Goal: Navigation & Orientation: Go to known website

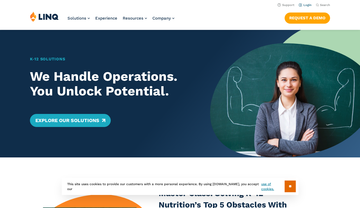
click at [301, 5] on link "Login" at bounding box center [305, 5] width 13 height 4
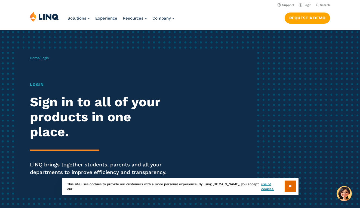
click at [49, 60] on div "Home / Login Login Sign in to all of your products in one place. LINQ brings to…" at bounding box center [142, 123] width 225 height 149
click at [37, 87] on h1 "Login" at bounding box center [99, 85] width 139 height 6
click at [39, 84] on h1 "Login" at bounding box center [99, 85] width 139 height 6
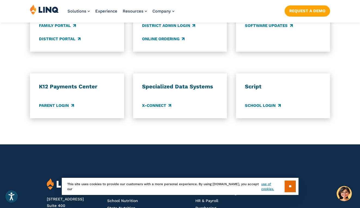
scroll to position [460, 0]
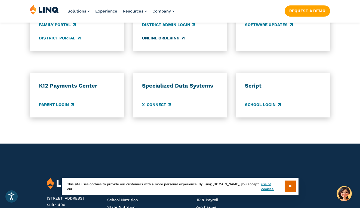
click at [168, 36] on link "Online Ordering" at bounding box center [163, 38] width 42 height 6
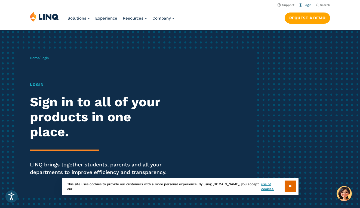
click at [305, 4] on link "Login" at bounding box center [305, 5] width 13 height 4
click at [288, 184] on input "**" at bounding box center [290, 187] width 11 height 12
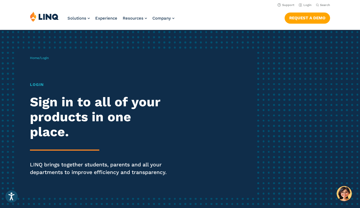
click at [41, 83] on h1 "Login" at bounding box center [99, 85] width 139 height 6
